Goal: Task Accomplishment & Management: Use online tool/utility

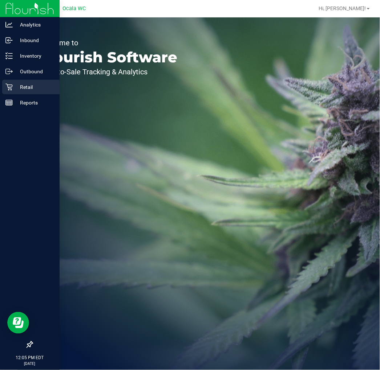
click at [10, 91] on div "Retail" at bounding box center [30, 87] width 57 height 15
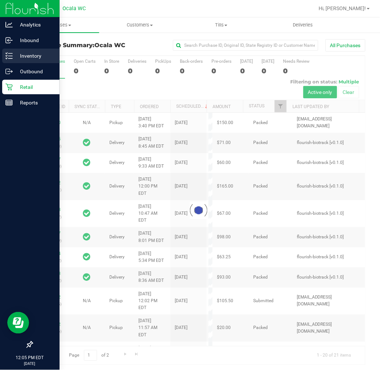
click at [11, 55] on icon at bounding box center [8, 55] width 7 height 7
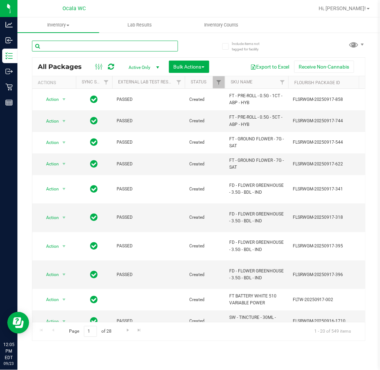
click at [98, 46] on input "text" at bounding box center [105, 46] width 146 height 11
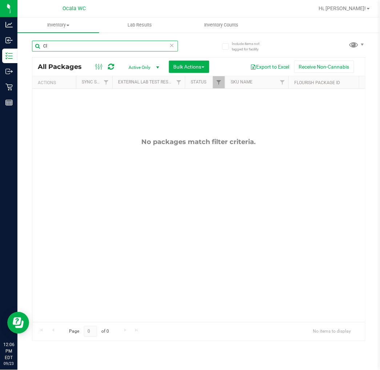
type input "C"
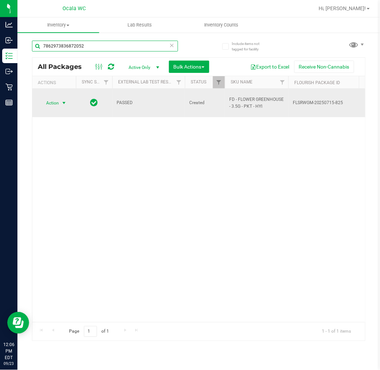
type input "7862973836872052"
click at [62, 102] on span "select" at bounding box center [64, 103] width 6 height 6
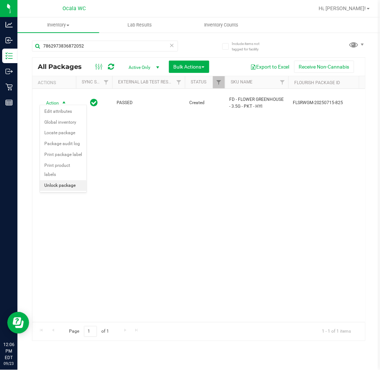
click at [53, 189] on li "Unlock package" at bounding box center [63, 185] width 46 height 11
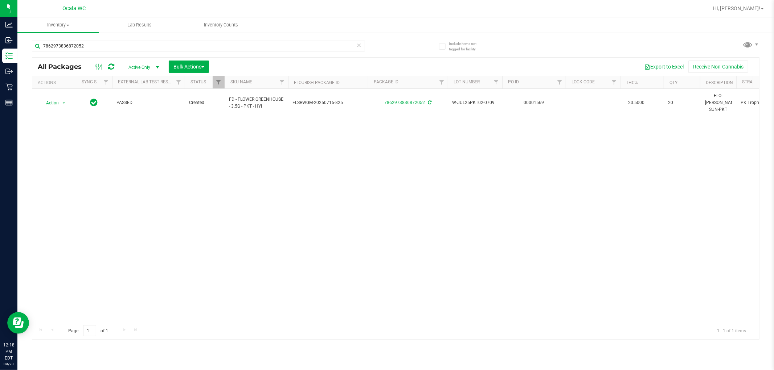
click at [379, 218] on div "Action Action Adjust qty Create package Edit attributes Global inventory Locate…" at bounding box center [395, 205] width 727 height 233
